Goal: Information Seeking & Learning: Learn about a topic

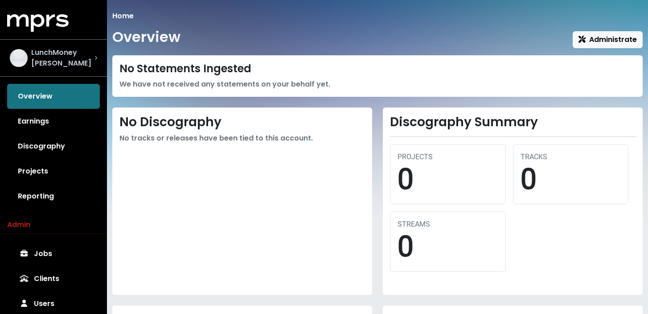
click at [77, 57] on span "LunchMoney [PERSON_NAME]" at bounding box center [62, 57] width 63 height 21
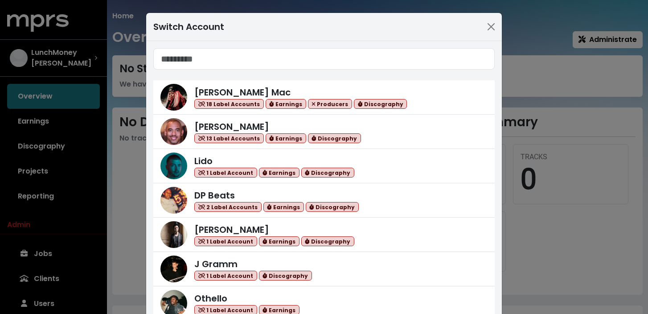
click at [243, 62] on input "Search accounts" at bounding box center [324, 58] width 342 height 21
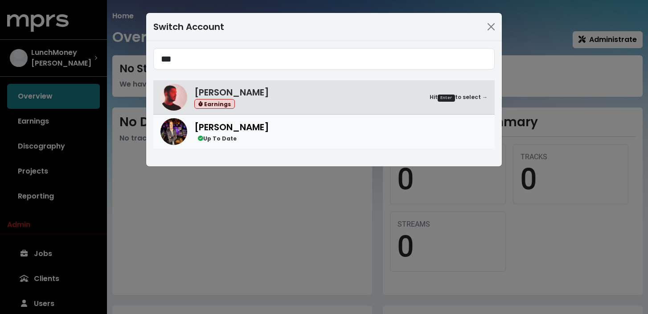
type input "***"
click at [279, 129] on div "[PERSON_NAME] Up To Date" at bounding box center [340, 131] width 293 height 23
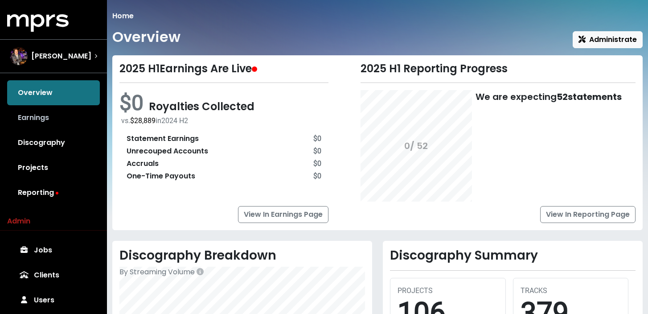
click at [47, 115] on link "Earnings" at bounding box center [53, 117] width 93 height 25
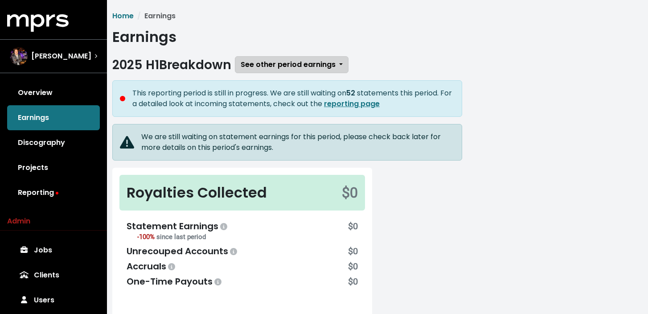
click at [339, 67] on button "See other period earnings" at bounding box center [292, 64] width 114 height 17
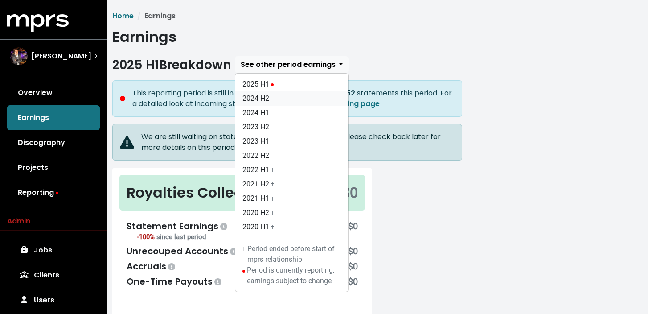
click at [315, 98] on link "2024 H2" at bounding box center [291, 98] width 113 height 14
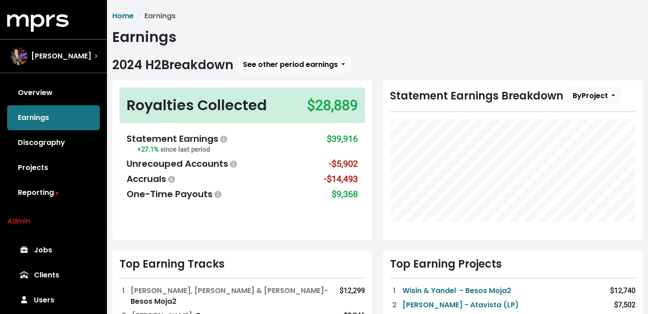
click at [375, 139] on div "Royalties Collected $28,889 Statement Earnings +27.1% since last period $39,916…" at bounding box center [242, 160] width 271 height 160
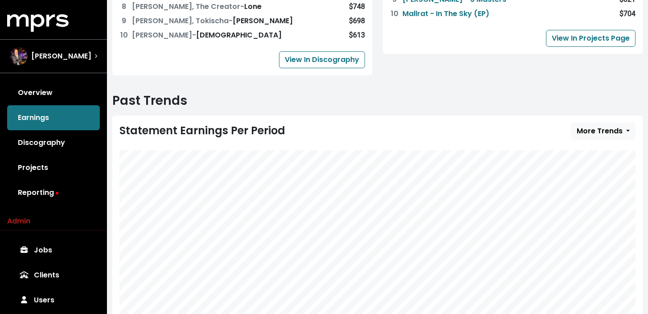
scroll to position [441, 0]
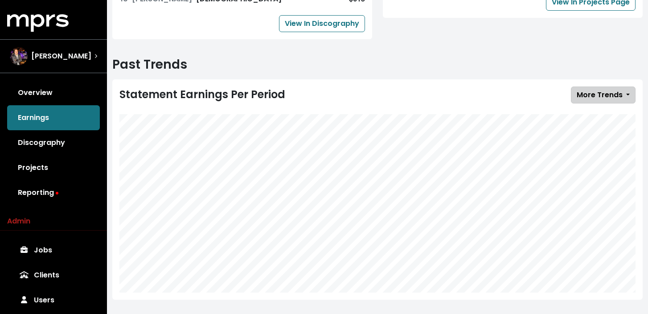
click at [607, 90] on span "More Trends" at bounding box center [600, 95] width 46 height 10
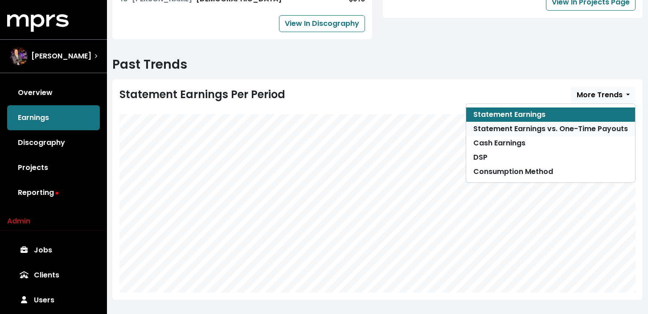
click at [589, 122] on link "Statement Earnings vs. One-Time Payouts" at bounding box center [550, 129] width 169 height 14
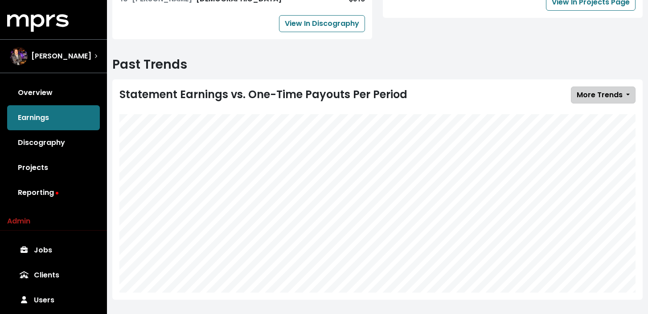
click at [601, 90] on span "More Trends" at bounding box center [600, 95] width 46 height 10
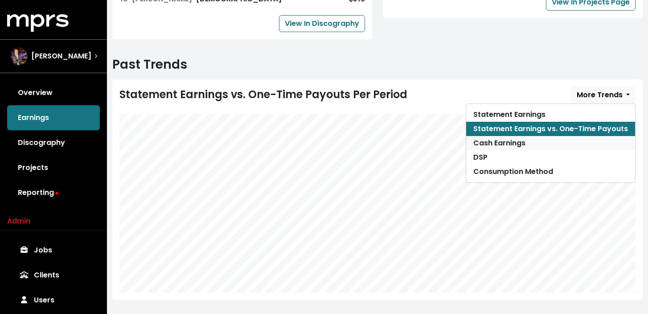
click at [590, 136] on link "Cash Earnings" at bounding box center [550, 143] width 169 height 14
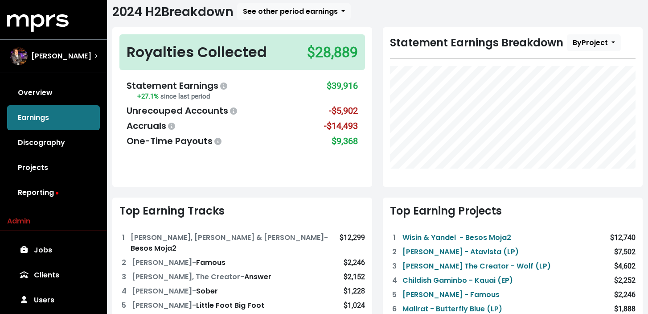
scroll to position [51, 0]
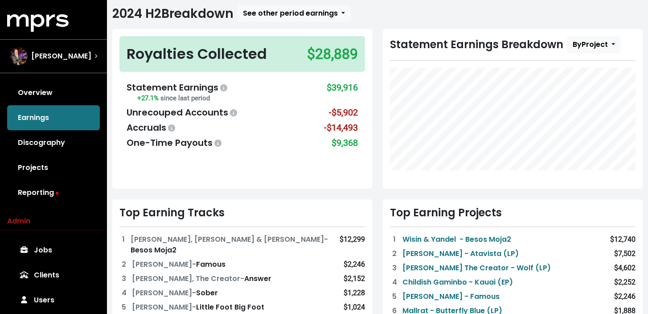
click at [378, 96] on div "Statement Earnings Breakdown By Project" at bounding box center [513, 109] width 271 height 160
click at [378, 85] on div "Statement Earnings Breakdown By Project" at bounding box center [513, 109] width 271 height 160
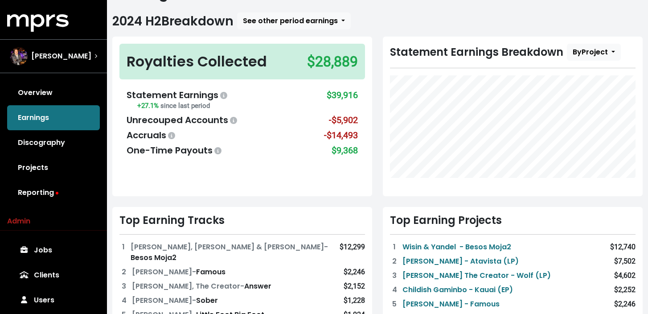
scroll to position [43, 0]
click at [377, 99] on div "Royalties Collected $28,889 Statement Earnings +27.1% since last period $39,916…" at bounding box center [242, 117] width 271 height 160
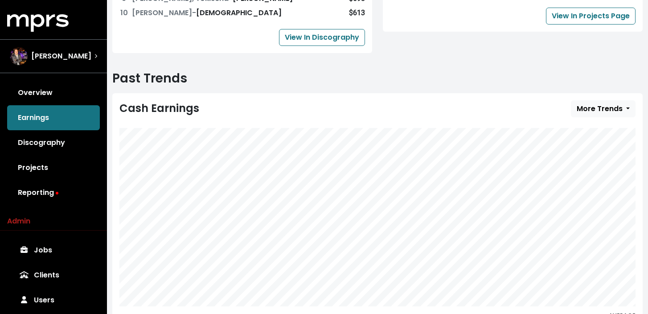
scroll to position [466, 0]
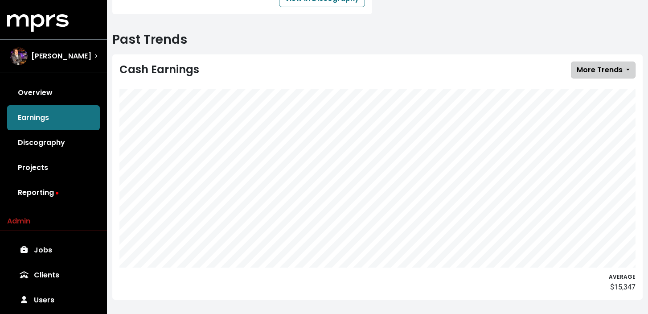
click at [628, 63] on button "More Trends" at bounding box center [603, 70] width 65 height 17
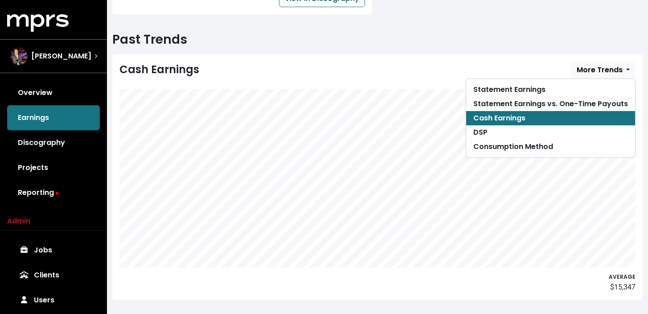
click at [547, 62] on div "Cash Earnings More Trends Statement Earnings Statement Earnings vs. One-Time Pa…" at bounding box center [377, 70] width 516 height 17
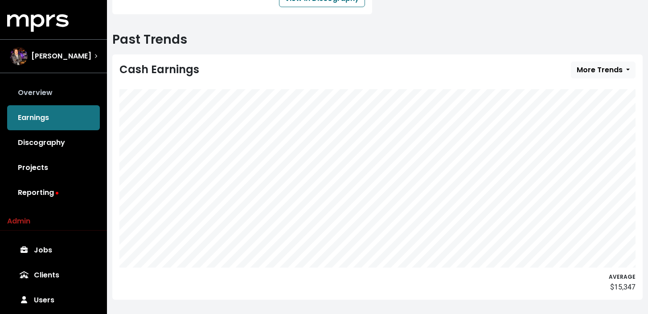
click at [55, 96] on link "Overview" at bounding box center [53, 92] width 93 height 25
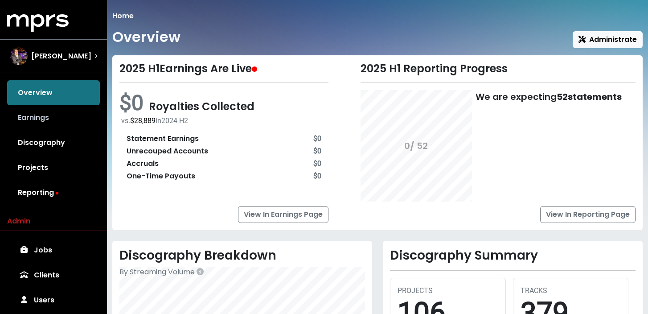
click at [36, 120] on link "Earnings" at bounding box center [53, 117] width 93 height 25
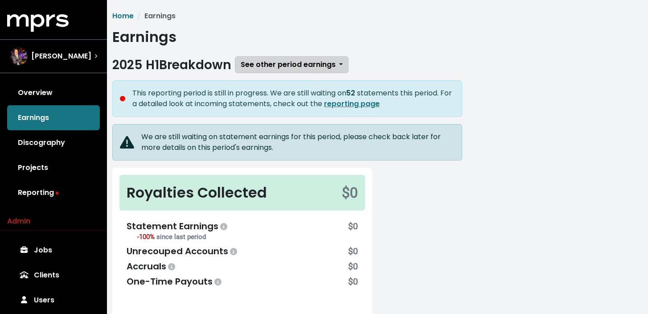
click at [292, 70] on button "See other period earnings" at bounding box center [292, 64] width 114 height 17
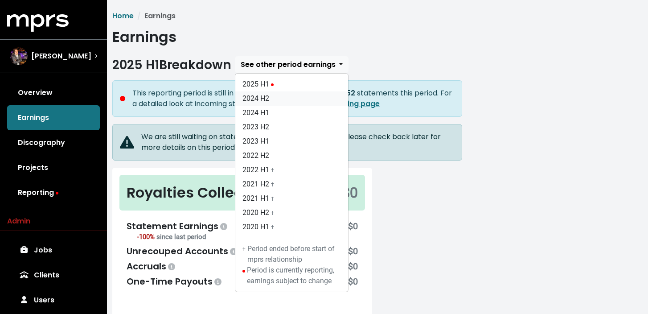
click at [287, 94] on link "2024 H2" at bounding box center [291, 98] width 113 height 14
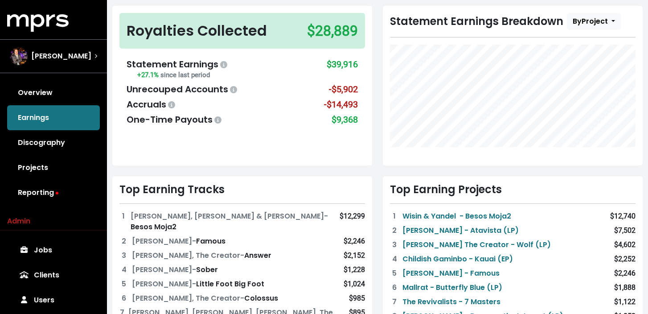
scroll to position [76, 0]
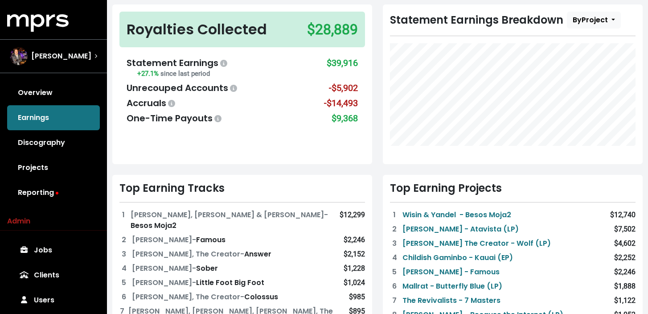
click at [378, 70] on div "Statement Earnings Breakdown By Project" at bounding box center [513, 84] width 271 height 160
click at [377, 119] on div "Royalties Collected $28,889 Statement Earnings +27.1% since last period $39,916…" at bounding box center [242, 84] width 271 height 160
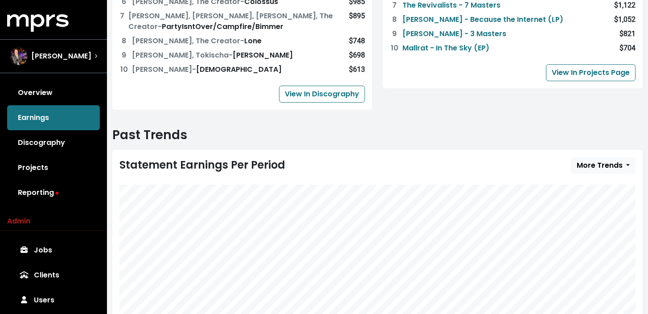
scroll to position [372, 0]
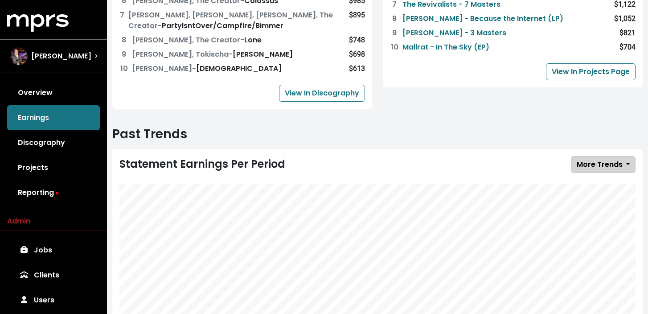
click at [604, 159] on span "More Trends" at bounding box center [600, 164] width 46 height 10
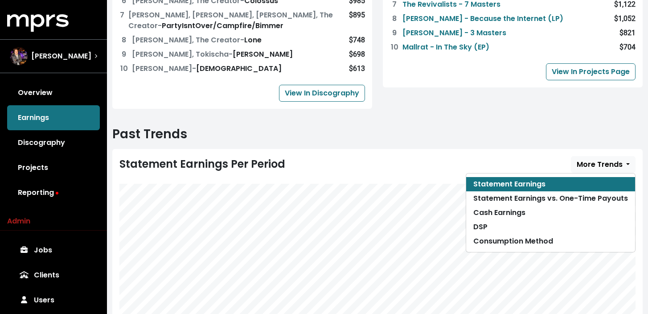
click at [502, 134] on div "Past Trends Statement Earnings Per Period More Trends Statement Earnings Statem…" at bounding box center [377, 253] width 541 height 253
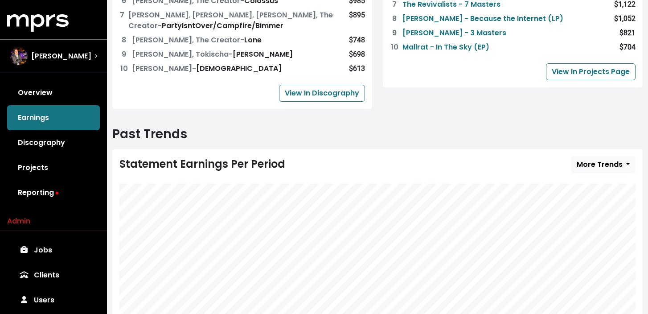
scroll to position [423, 0]
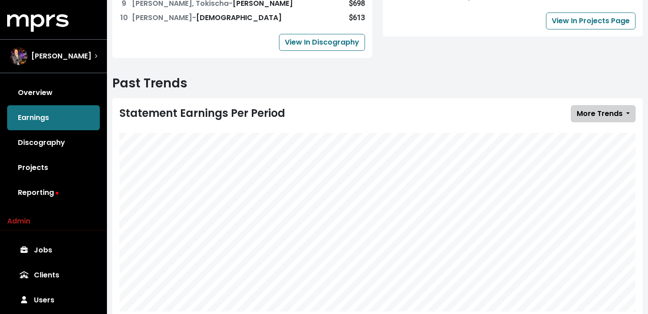
click at [603, 108] on span "More Trends" at bounding box center [600, 113] width 46 height 10
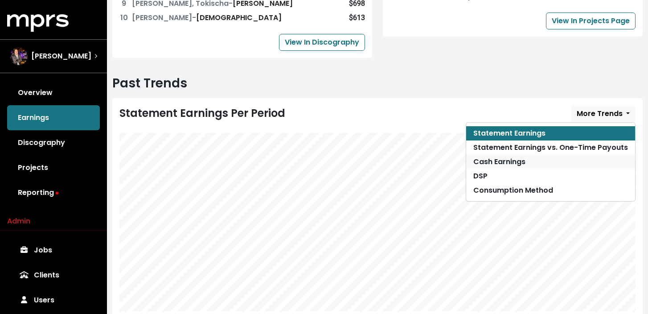
click at [568, 155] on link "Cash Earnings" at bounding box center [550, 162] width 169 height 14
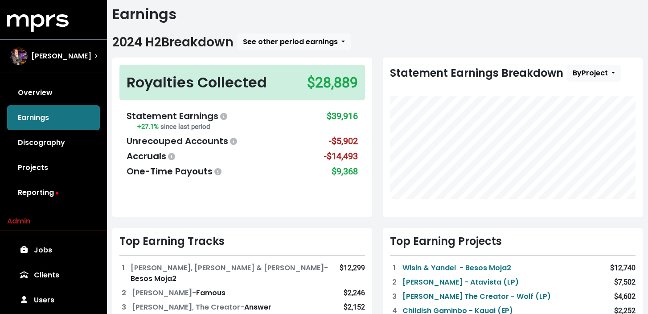
scroll to position [25, 0]
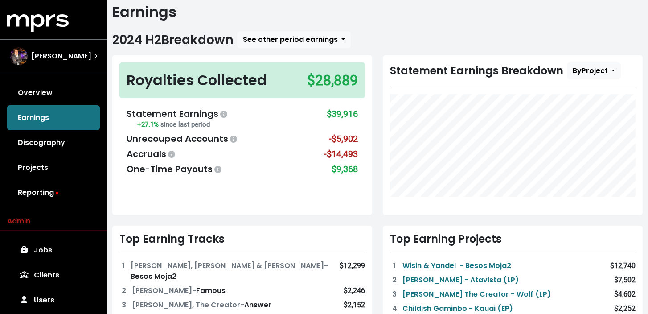
click at [376, 122] on div "Royalties Collected $28,889 Statement Earnings +27.1% since last period $39,916…" at bounding box center [242, 135] width 271 height 160
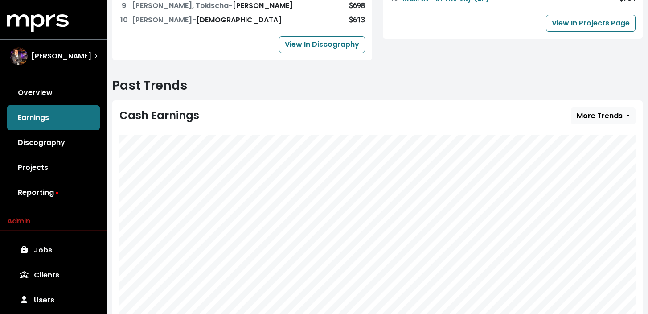
scroll to position [421, 0]
click at [615, 110] on span "More Trends" at bounding box center [600, 115] width 46 height 10
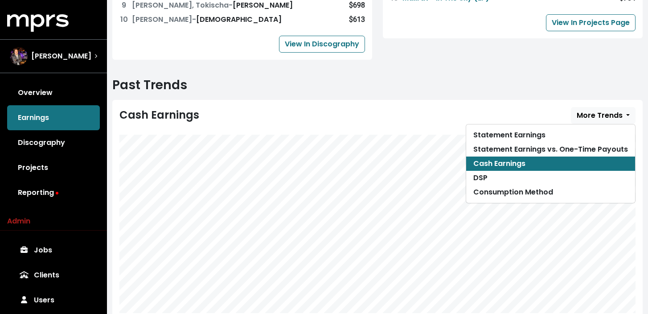
click at [519, 107] on div "Cash Earnings More Trends Statement Earnings Statement Earnings vs. One-Time Pa…" at bounding box center [377, 115] width 516 height 17
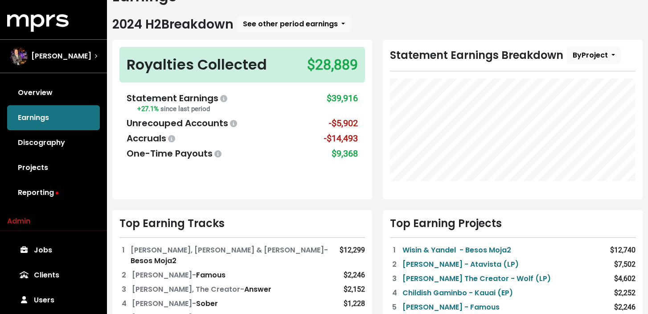
scroll to position [41, 0]
click at [297, 21] on span "See other period earnings" at bounding box center [290, 23] width 95 height 10
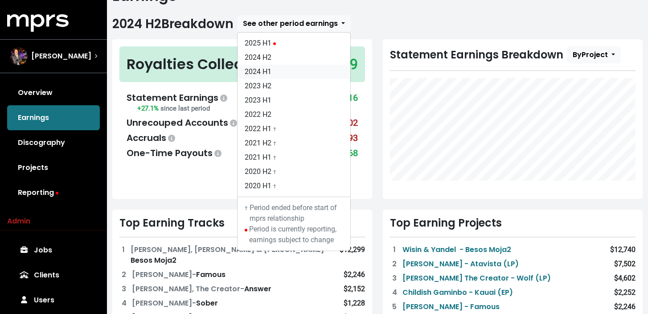
click at [293, 72] on link "2024 H1" at bounding box center [294, 72] width 113 height 14
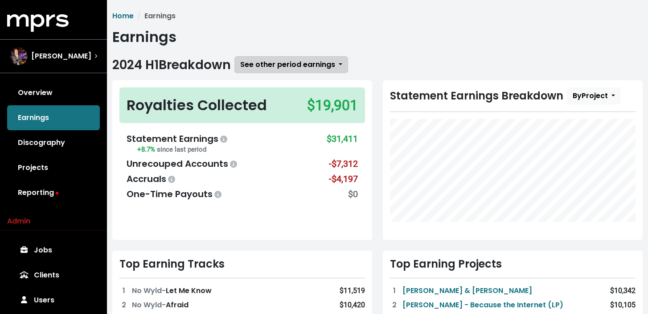
click at [294, 67] on span "See other period earnings" at bounding box center [287, 64] width 95 height 10
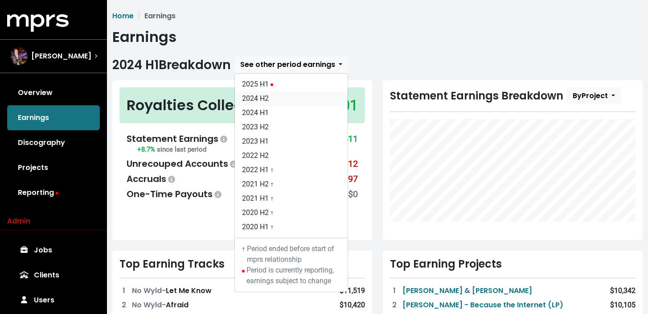
click at [279, 99] on link "2024 H2" at bounding box center [291, 98] width 113 height 14
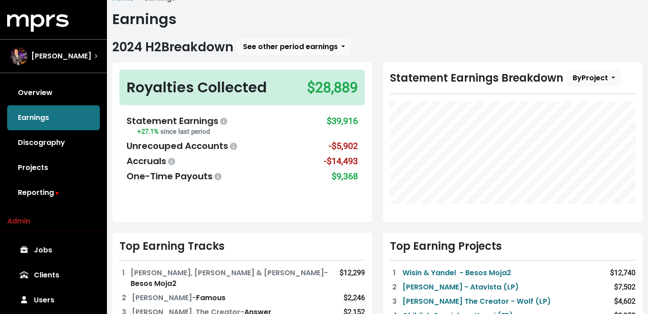
scroll to position [22, 0]
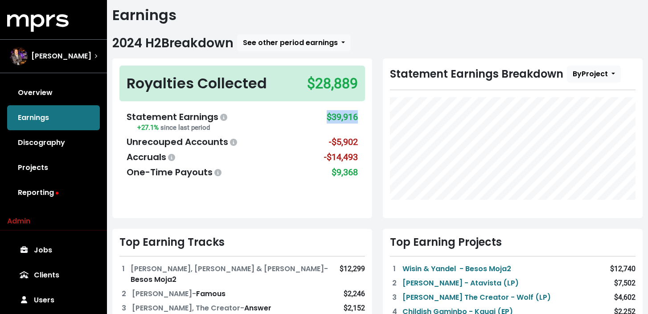
drag, startPoint x: 358, startPoint y: 114, endPoint x: 325, endPoint y: 114, distance: 33.0
click at [325, 114] on div "Statement Earnings +27.1% since last period $39,916" at bounding box center [242, 121] width 231 height 23
copy div "$39,916"
click at [297, 193] on div "Royalties Collected $28,889 Statement Earnings +27.1% since last period $39,916…" at bounding box center [242, 138] width 260 height 160
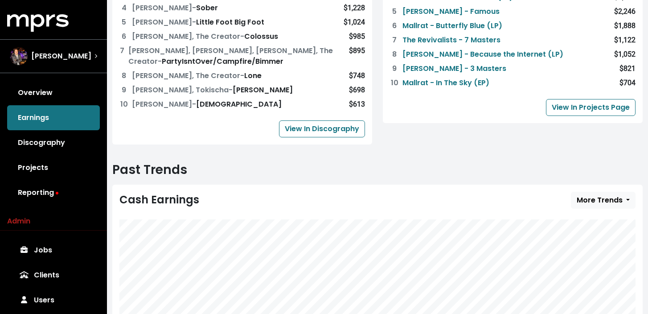
scroll to position [370, 0]
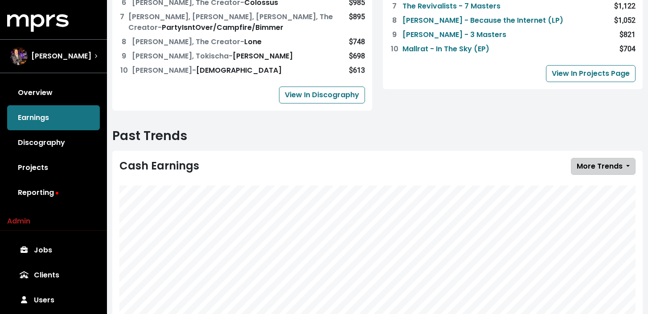
click at [593, 161] on span "More Trends" at bounding box center [600, 166] width 46 height 11
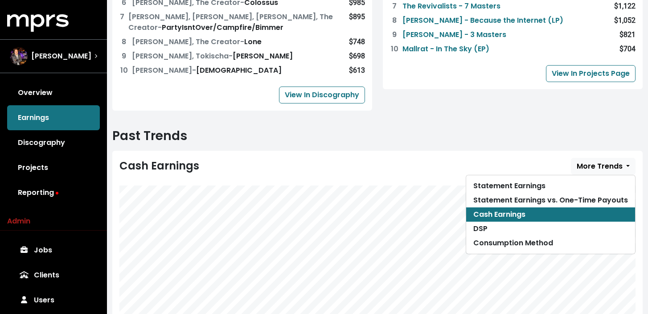
click at [525, 158] on div "Cash Earnings More Trends Statement Earnings Statement Earnings vs. One-Time Pa…" at bounding box center [377, 166] width 516 height 17
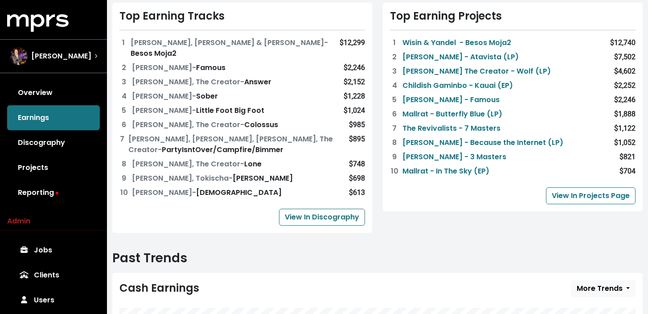
scroll to position [0, 0]
